Goal: Task Accomplishment & Management: Use online tool/utility

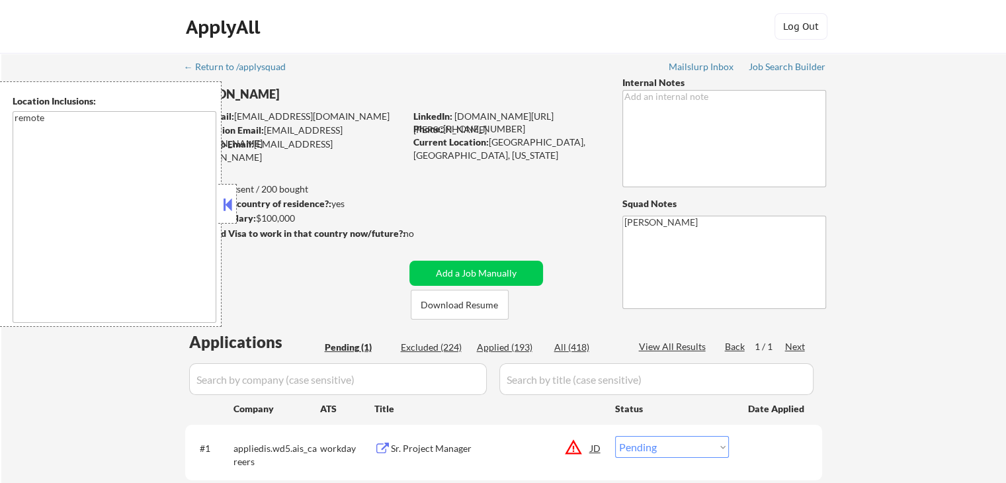
click at [231, 213] on button at bounding box center [227, 204] width 15 height 20
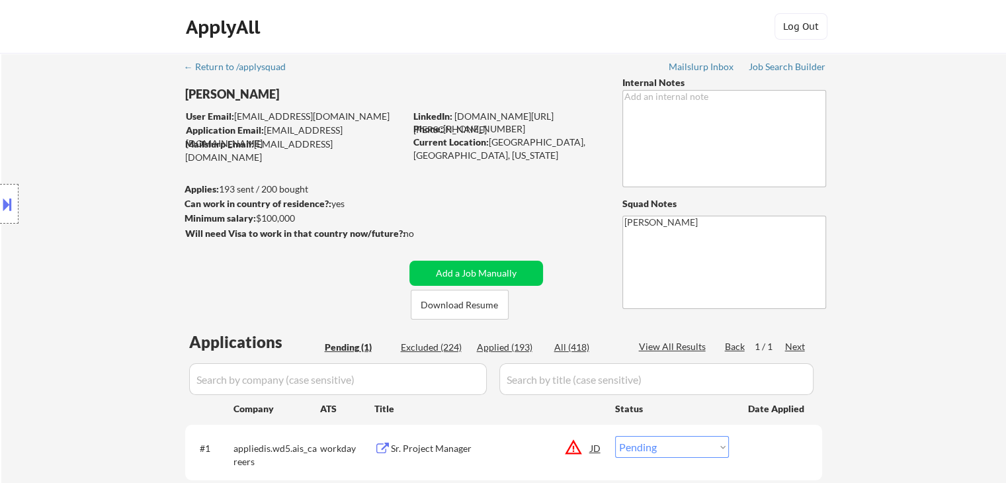
click at [95, 186] on div "Location Inclusions: remote" at bounding box center [118, 203] width 237 height 245
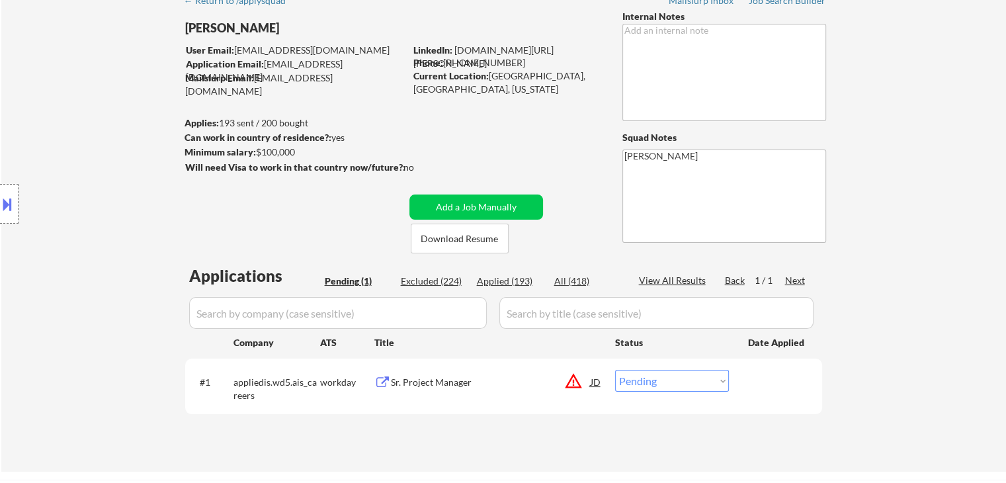
click at [95, 186] on div "Location Inclusions: remote" at bounding box center [118, 203] width 237 height 245
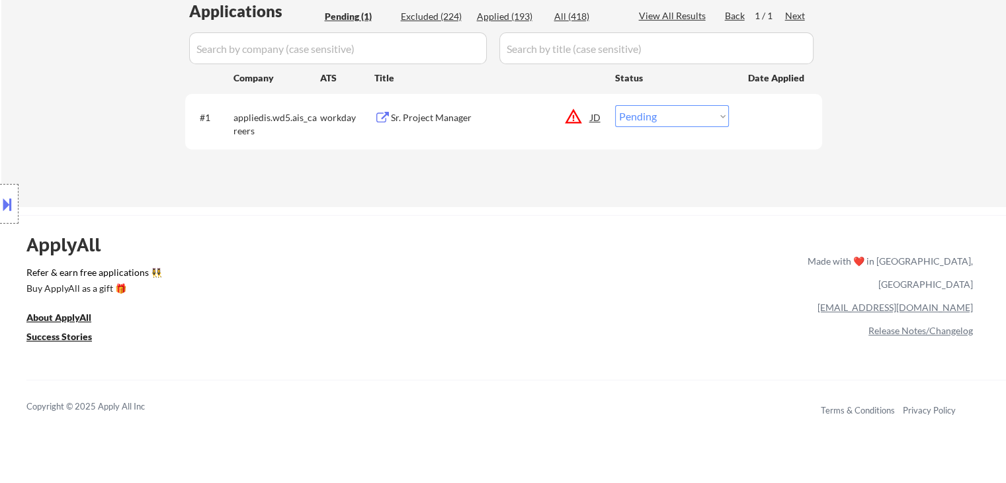
scroll to position [0, 0]
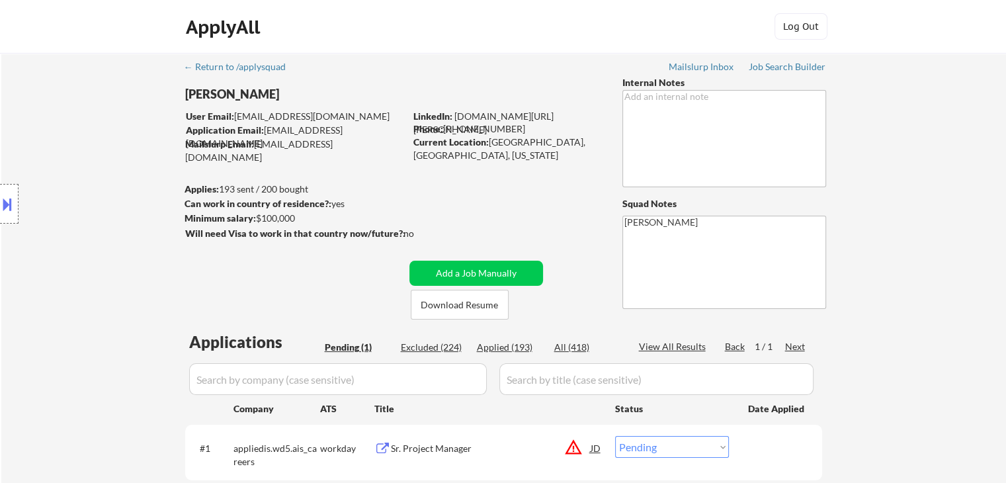
drag, startPoint x: 89, startPoint y: 189, endPoint x: 333, endPoint y: 202, distance: 245.1
click at [89, 190] on div "Location Inclusions: remote" at bounding box center [118, 203] width 237 height 245
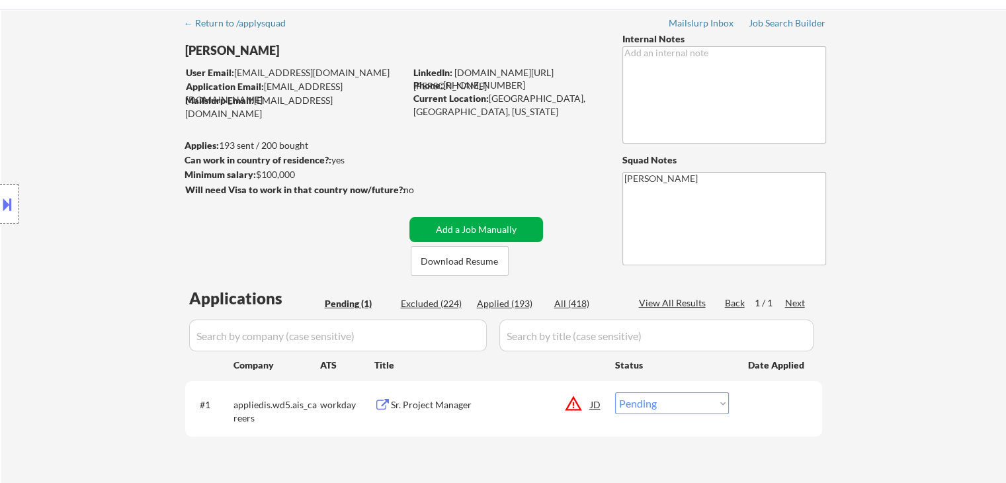
scroll to position [66, 0]
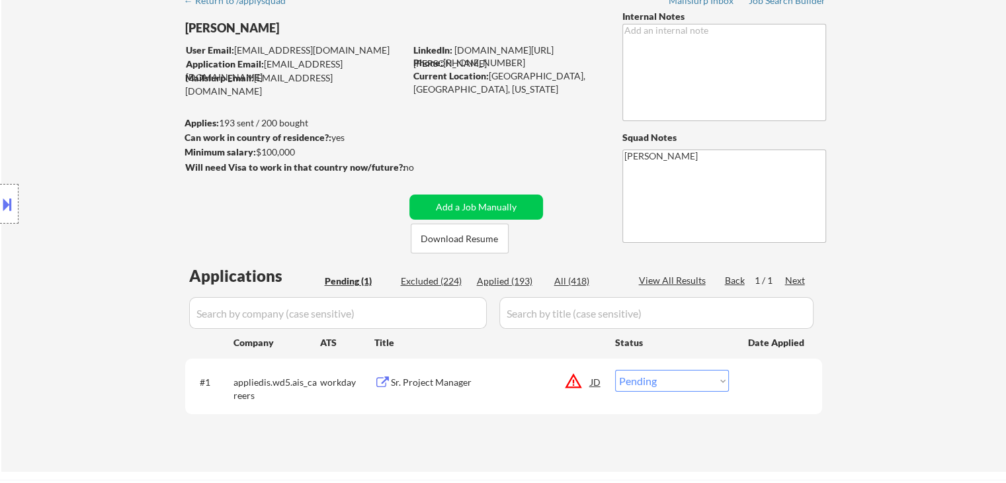
click at [576, 381] on button "warning_amber" at bounding box center [573, 381] width 19 height 19
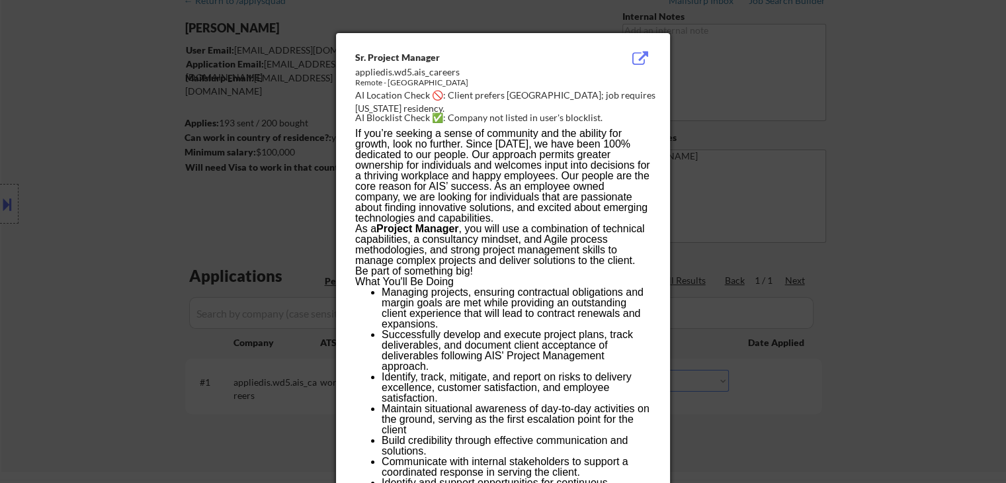
click at [824, 167] on div at bounding box center [503, 241] width 1006 height 483
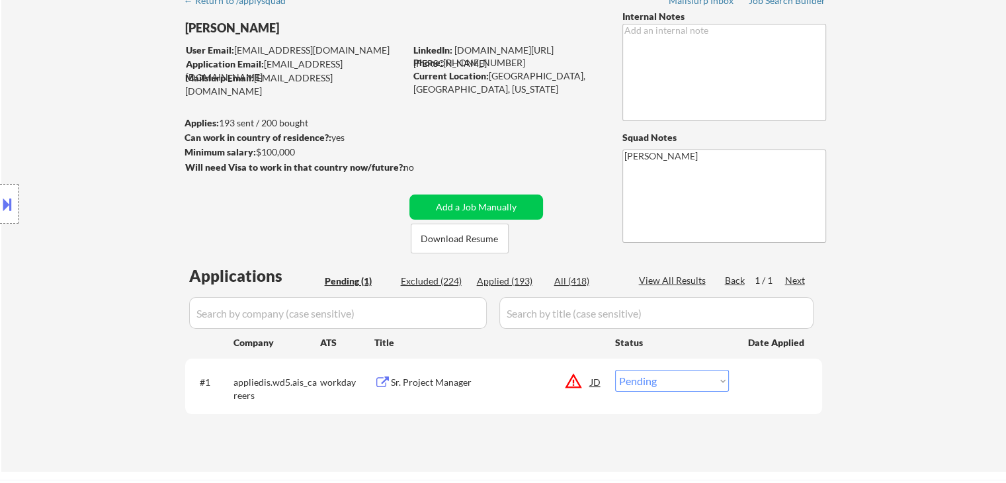
click at [6, 194] on button at bounding box center [7, 204] width 15 height 22
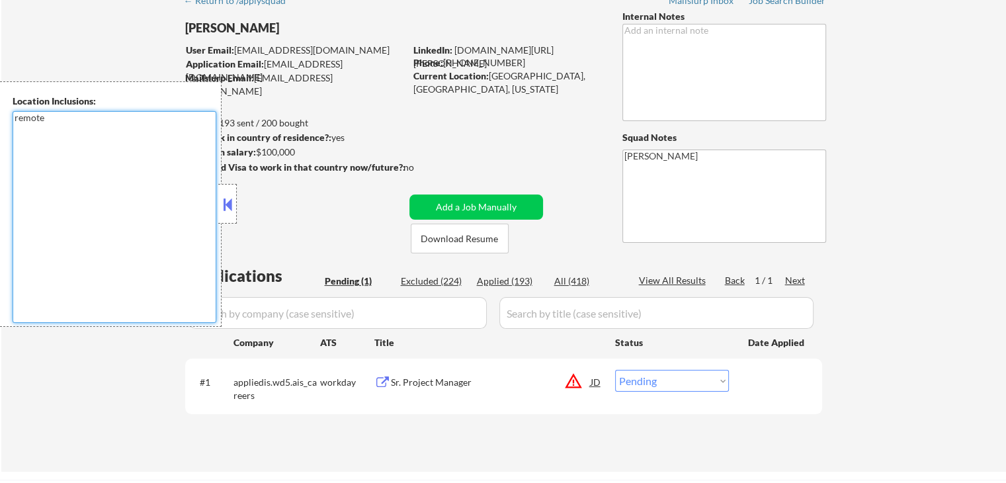
click at [148, 218] on textarea "remote" at bounding box center [115, 217] width 204 height 212
click at [226, 213] on button at bounding box center [227, 204] width 15 height 20
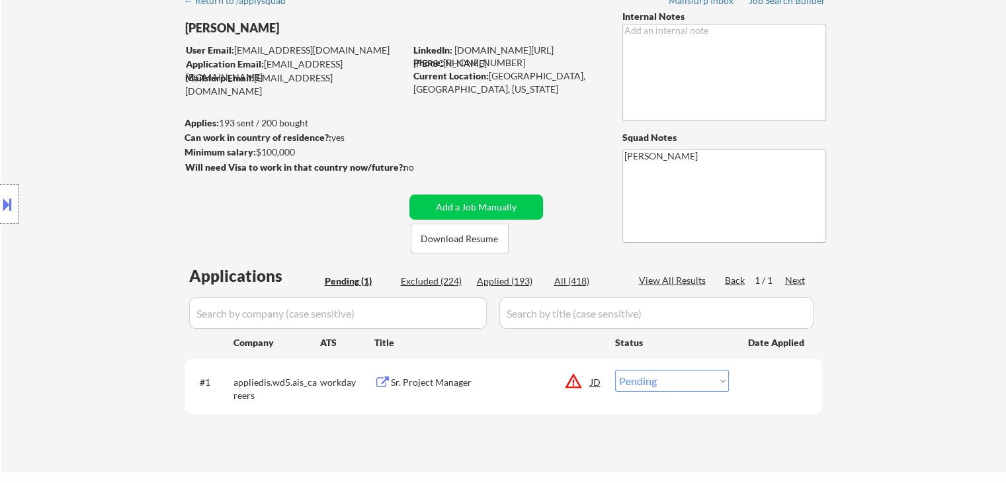
click at [702, 377] on select "Choose an option... Pending Applied Excluded (Questions) Excluded (Expired) Exc…" at bounding box center [672, 381] width 114 height 22
select select ""excluded__location_""
click at [615, 370] on select "Choose an option... Pending Applied Excluded (Questions) Excluded (Expired) Exc…" at bounding box center [672, 381] width 114 height 22
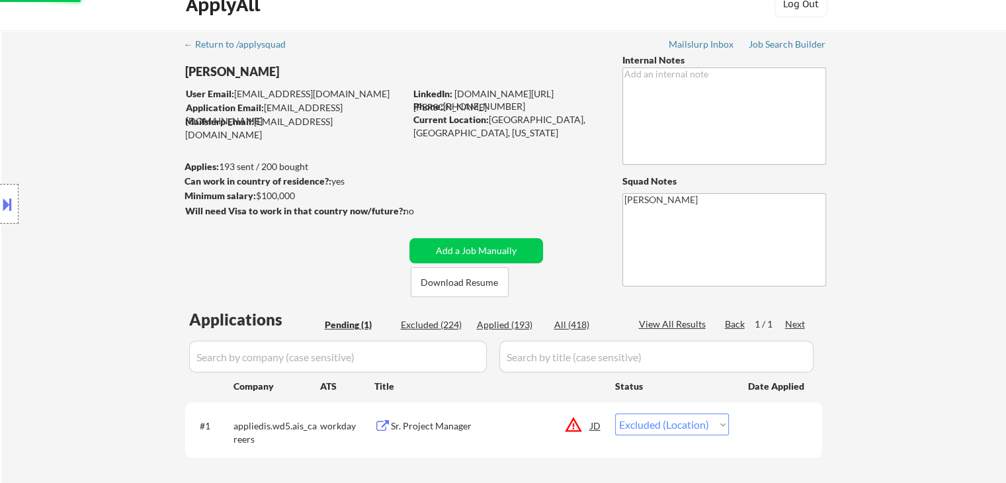
scroll to position [0, 0]
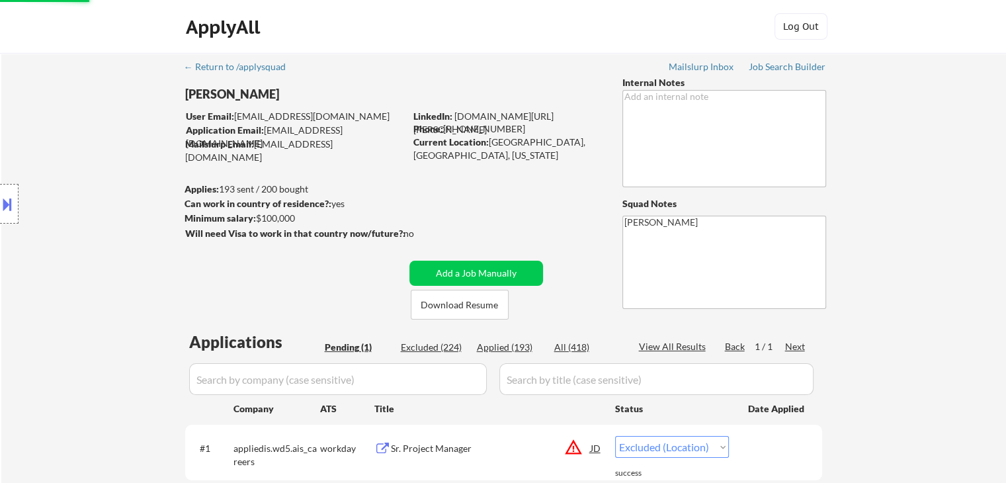
click at [77, 205] on div "Location Inclusions: remote" at bounding box center [118, 203] width 237 height 245
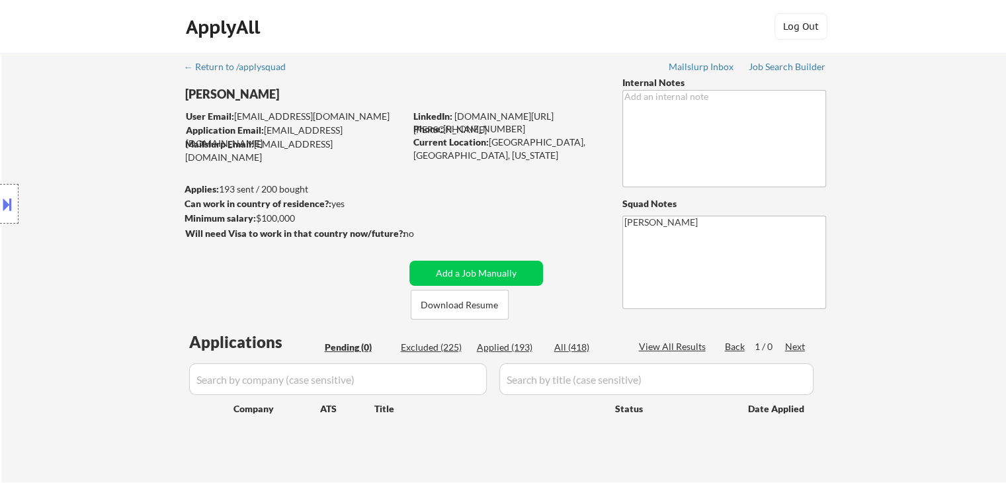
click at [87, 220] on div "Location Inclusions: remote" at bounding box center [118, 203] width 237 height 245
click at [788, 63] on div "Job Search Builder" at bounding box center [787, 66] width 77 height 9
